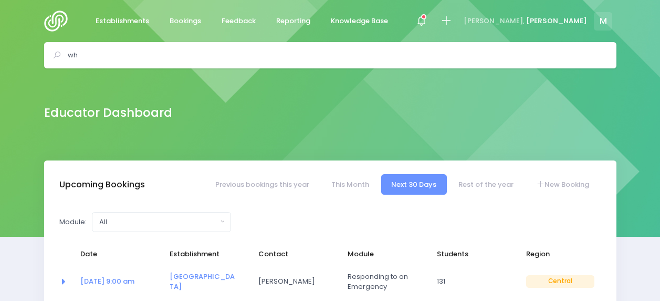
select select "5"
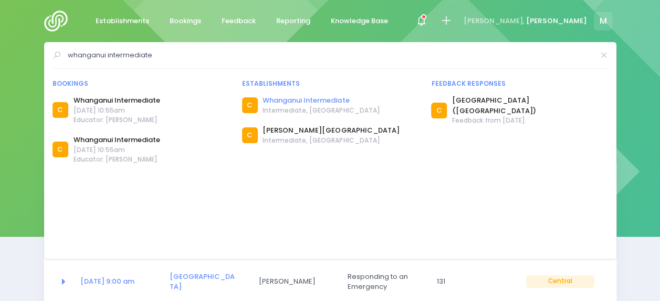
type input "whanganui intermediate"
click at [290, 99] on link "Whanganui Intermediate" at bounding box center [321, 100] width 117 height 11
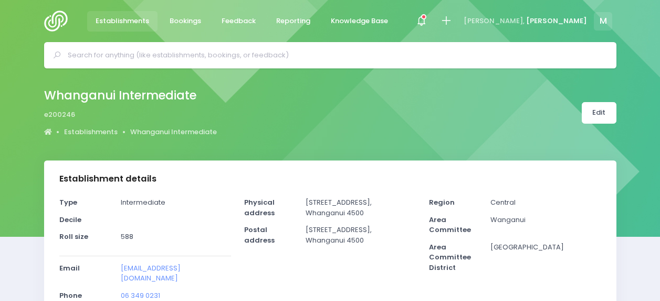
select select "5"
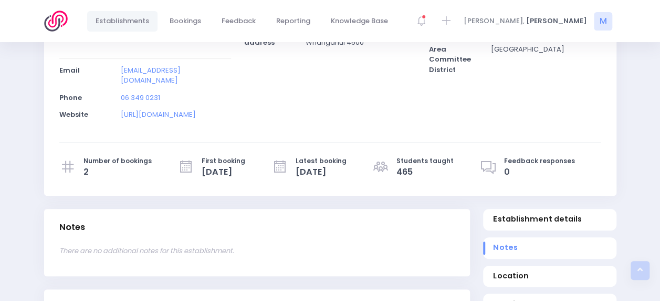
scroll to position [198, 0]
